Goal: Task Accomplishment & Management: Manage account settings

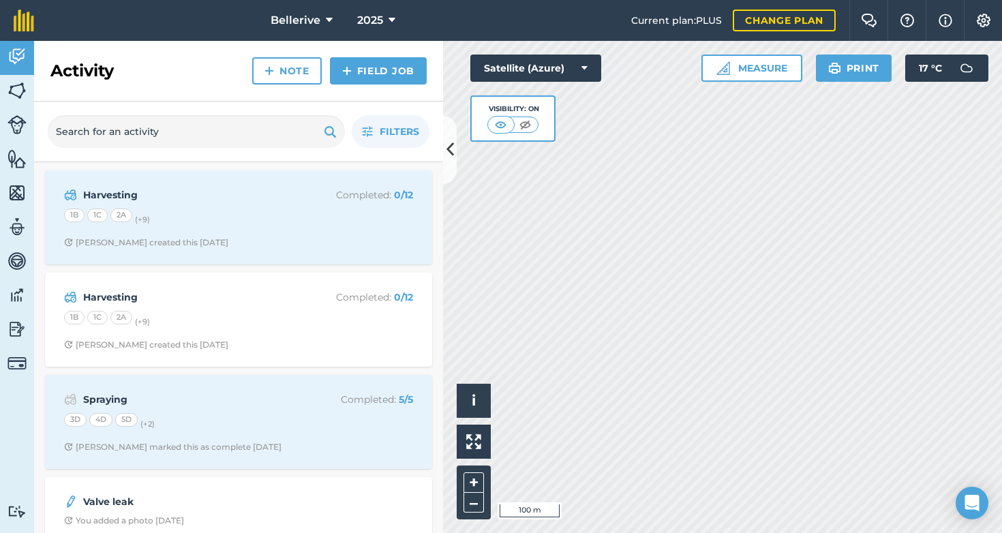
click at [31, 95] on link "Fields" at bounding box center [17, 92] width 34 height 34
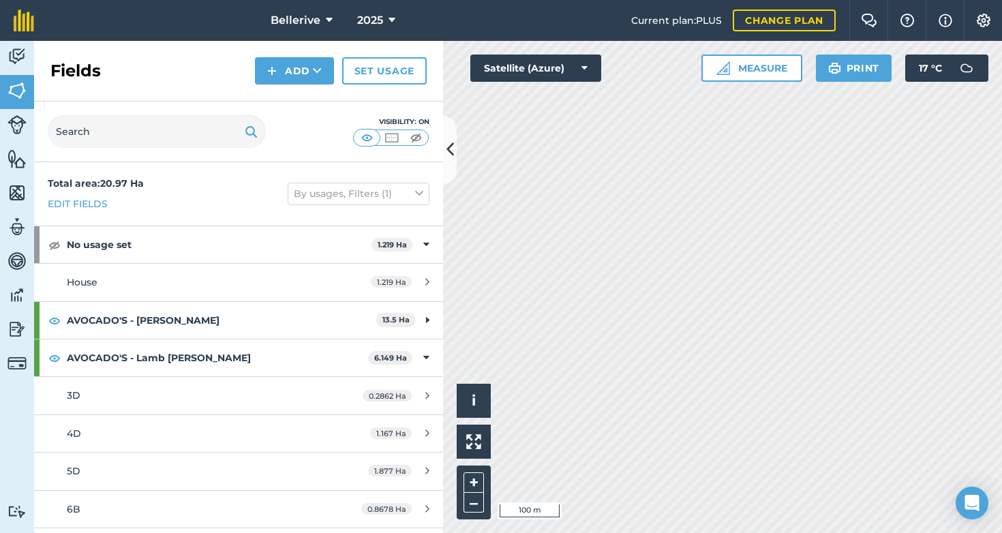
click at [17, 165] on img at bounding box center [16, 159] width 19 height 20
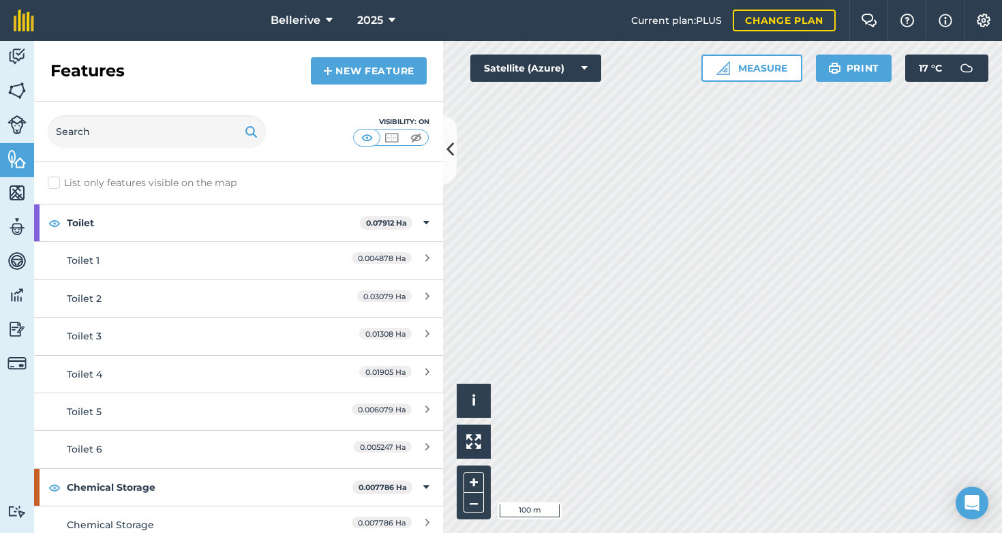
click at [51, 184] on label "List only features visible on the map" at bounding box center [142, 183] width 189 height 14
click at [51, 184] on input "List only features visible on the map" at bounding box center [52, 180] width 9 height 9
click at [53, 183] on label "List only features visible on the map" at bounding box center [142, 183] width 189 height 14
click at [53, 183] on input "List only features visible on the map" at bounding box center [52, 180] width 9 height 9
checkbox input "false"
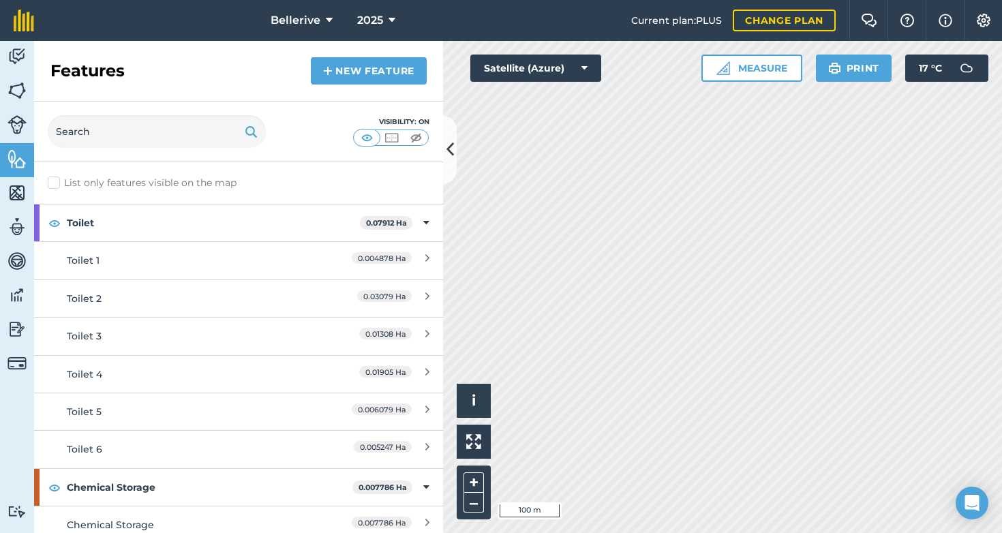
click at [414, 137] on img at bounding box center [416, 138] width 17 height 14
click at [375, 136] on img at bounding box center [367, 138] width 17 height 14
click at [392, 134] on img at bounding box center [391, 138] width 17 height 14
click at [374, 137] on img at bounding box center [367, 138] width 17 height 14
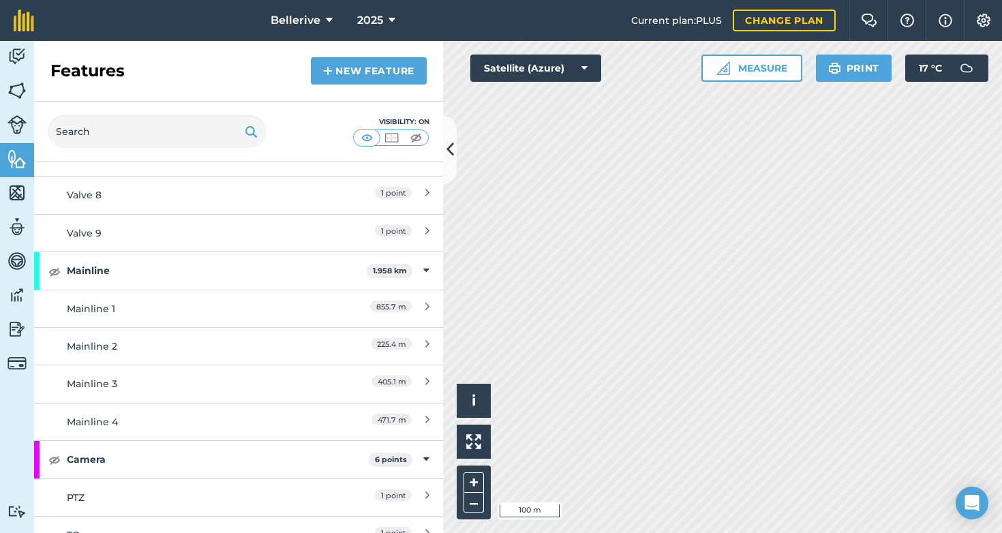
scroll to position [936, 0]
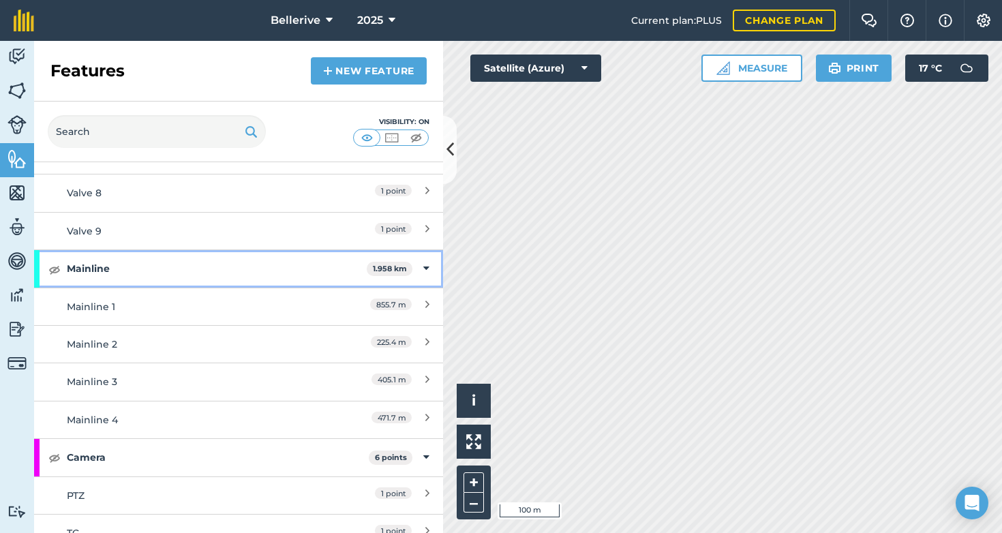
click at [58, 262] on img at bounding box center [54, 269] width 12 height 16
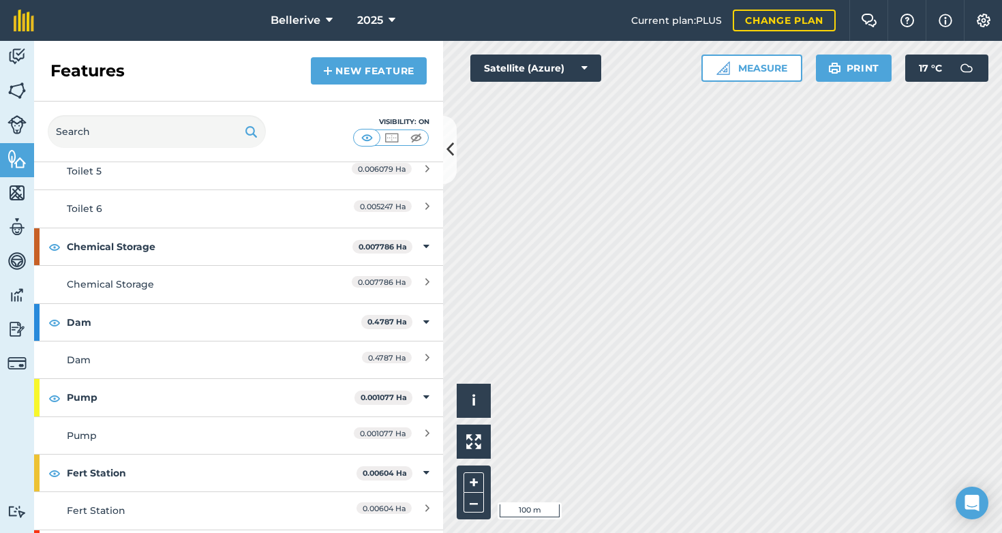
scroll to position [350, 0]
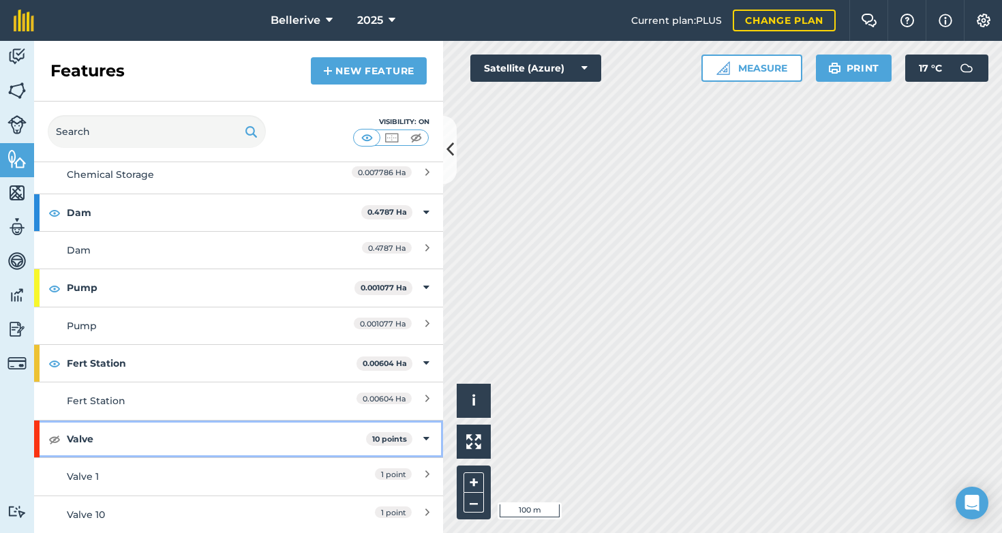
click at [55, 436] on img at bounding box center [54, 439] width 12 height 16
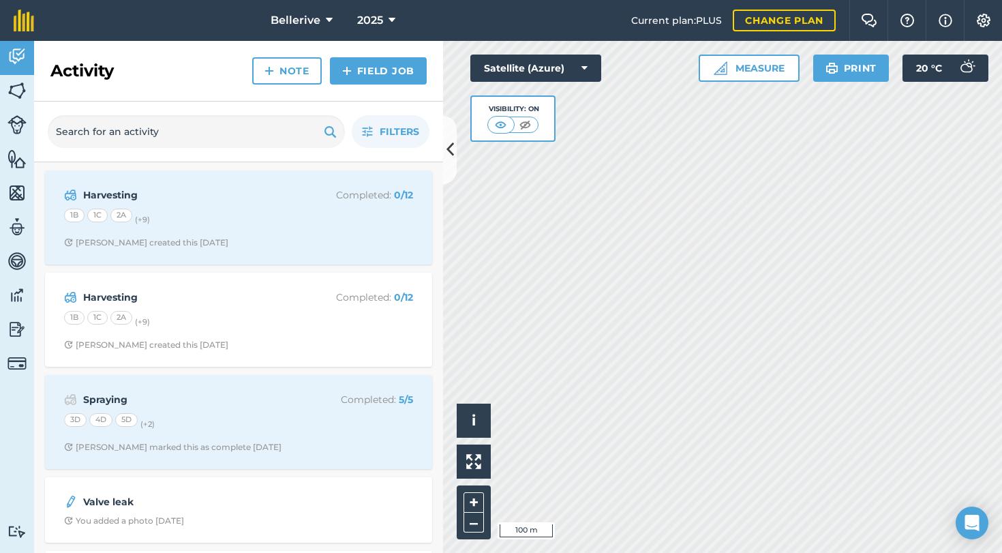
click at [7, 93] on link "Fields" at bounding box center [17, 92] width 34 height 34
